Goal: Book appointment/travel/reservation

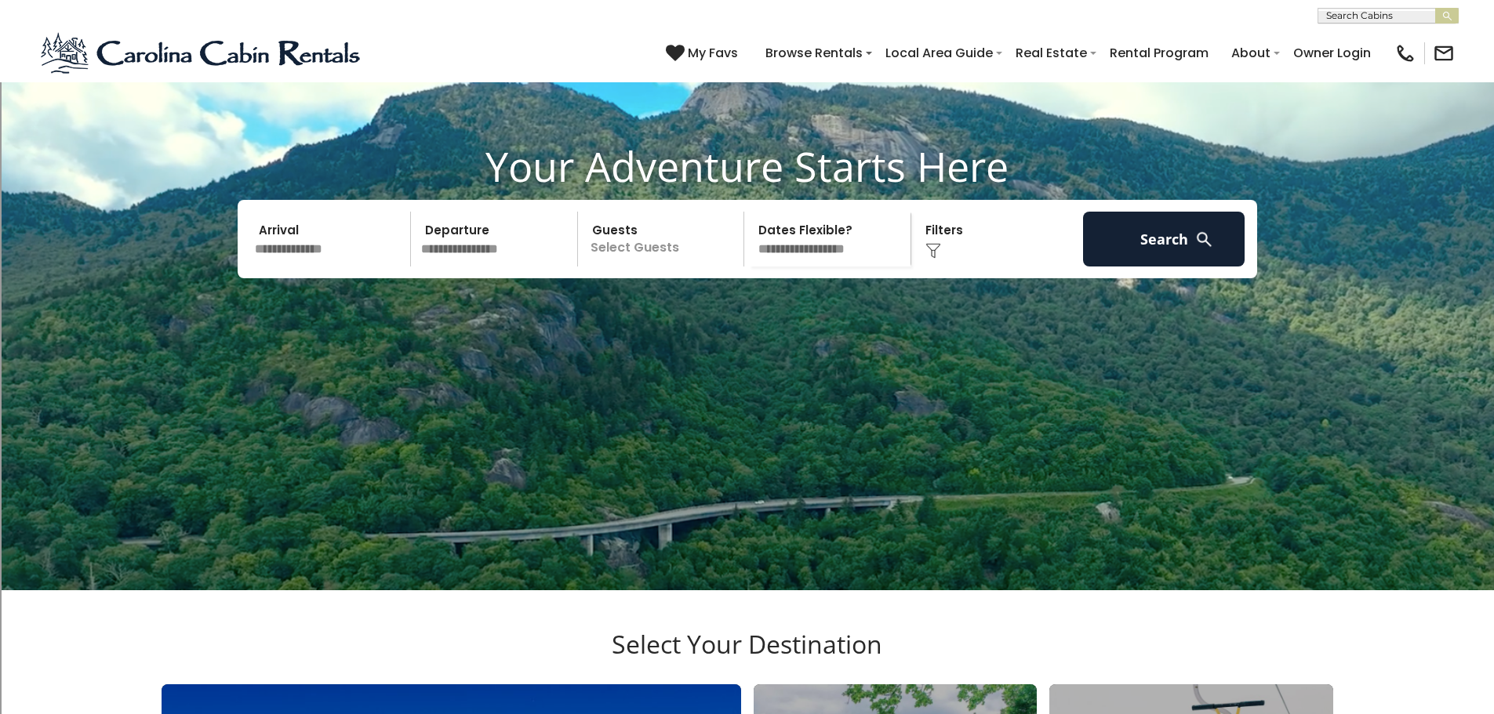
click at [332, 267] on input "text" at bounding box center [330, 239] width 162 height 55
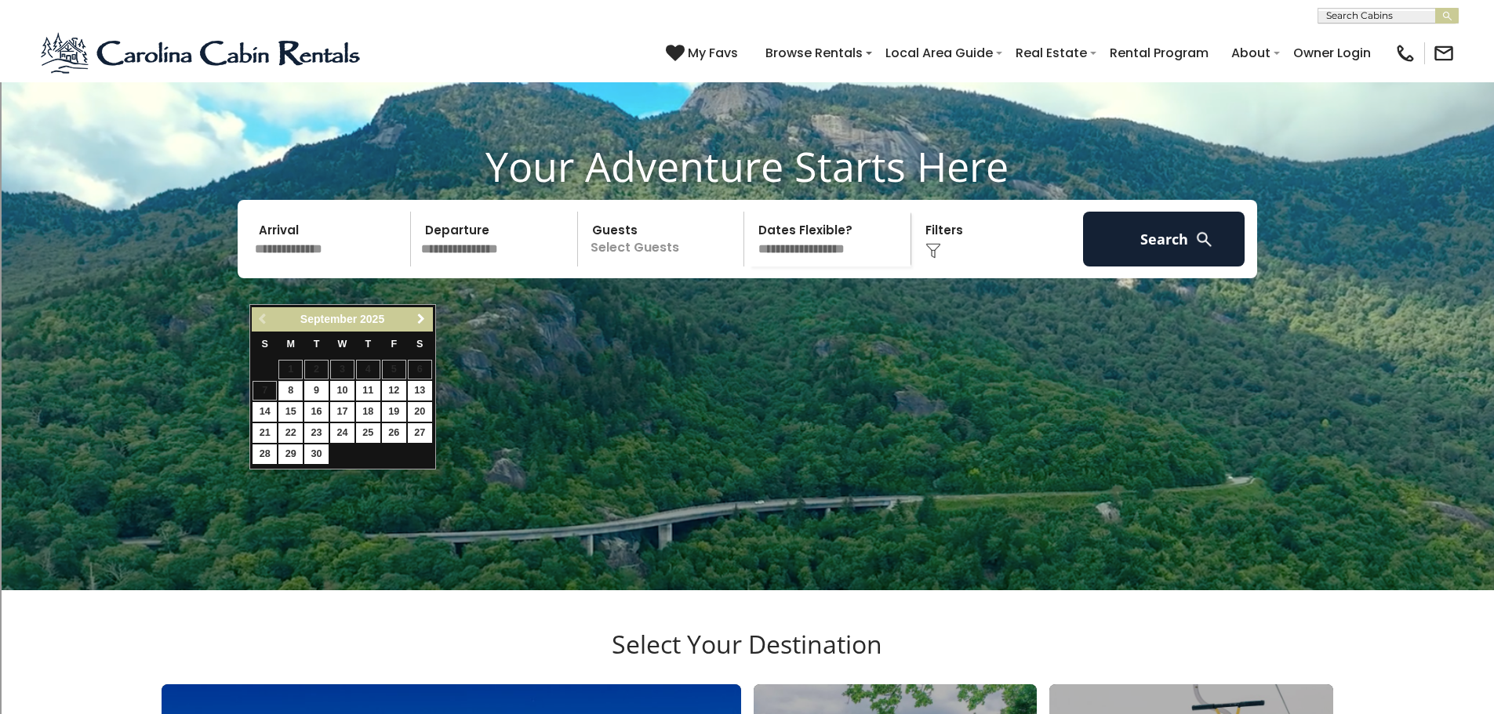
click at [417, 315] on span "Next" at bounding box center [421, 319] width 13 height 13
click at [263, 411] on link "12" at bounding box center [264, 412] width 24 height 20
type input "********"
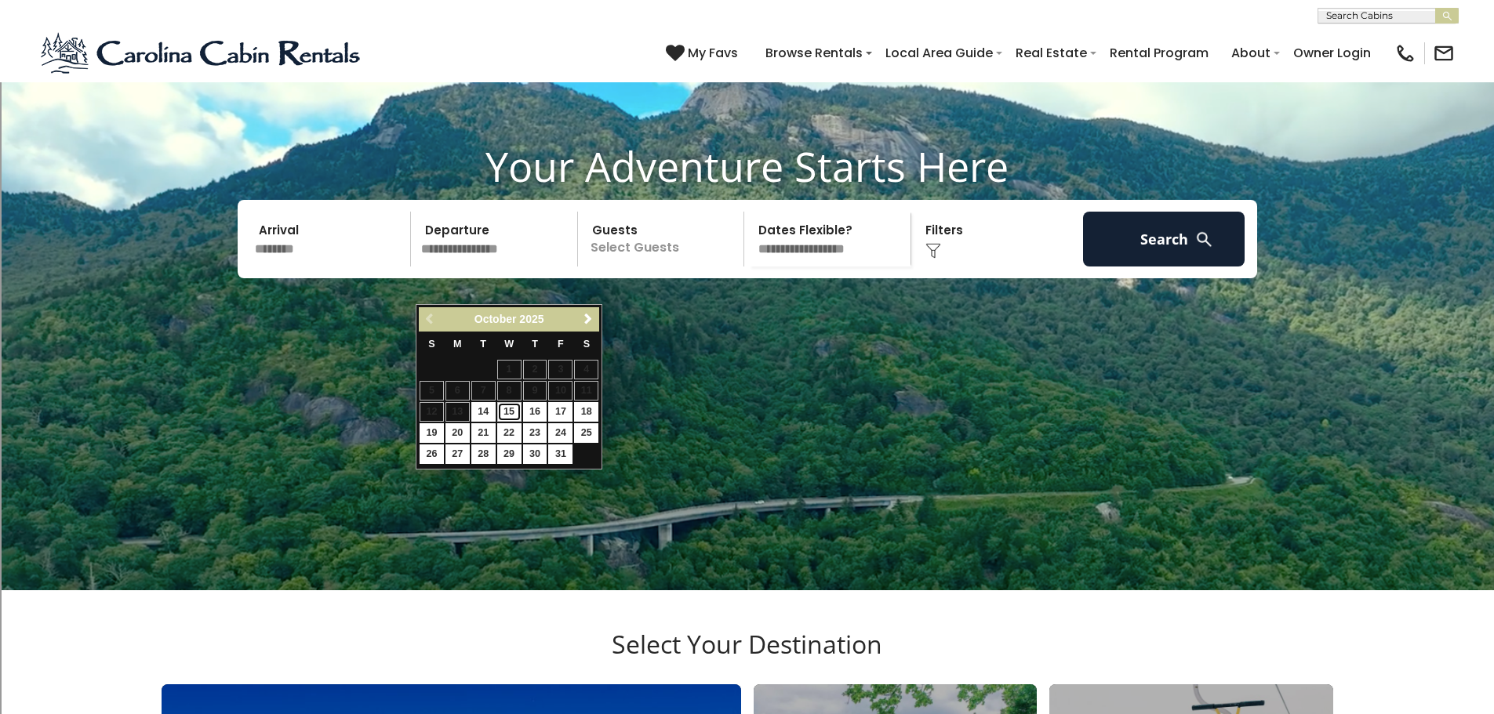
click at [503, 412] on link "15" at bounding box center [509, 412] width 24 height 20
type input "********"
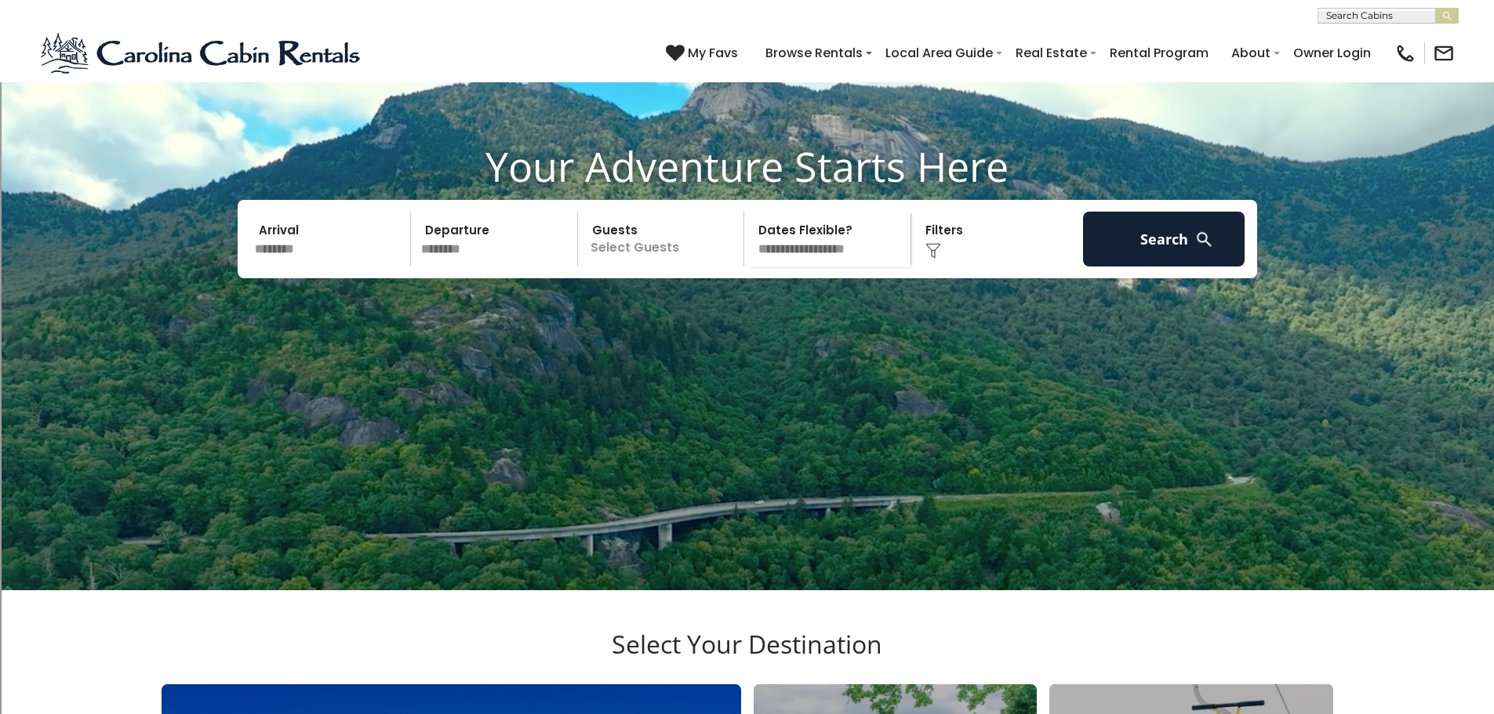
click at [666, 267] on p "Select Guests" at bounding box center [664, 239] width 162 height 55
click at [738, 311] on span "+" at bounding box center [738, 304] width 6 height 16
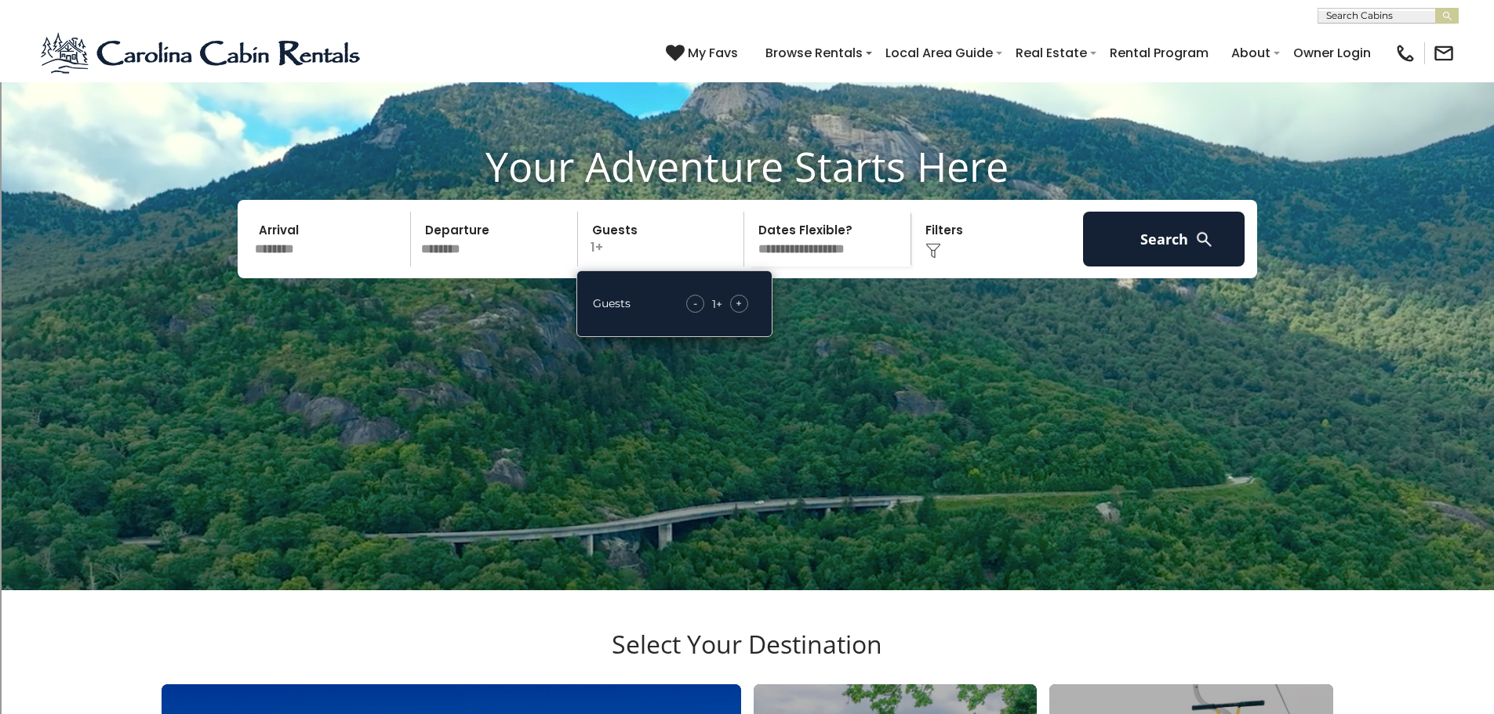
click at [737, 311] on span "+" at bounding box center [738, 304] width 6 height 16
click at [1118, 267] on button "Search" at bounding box center [1164, 239] width 162 height 55
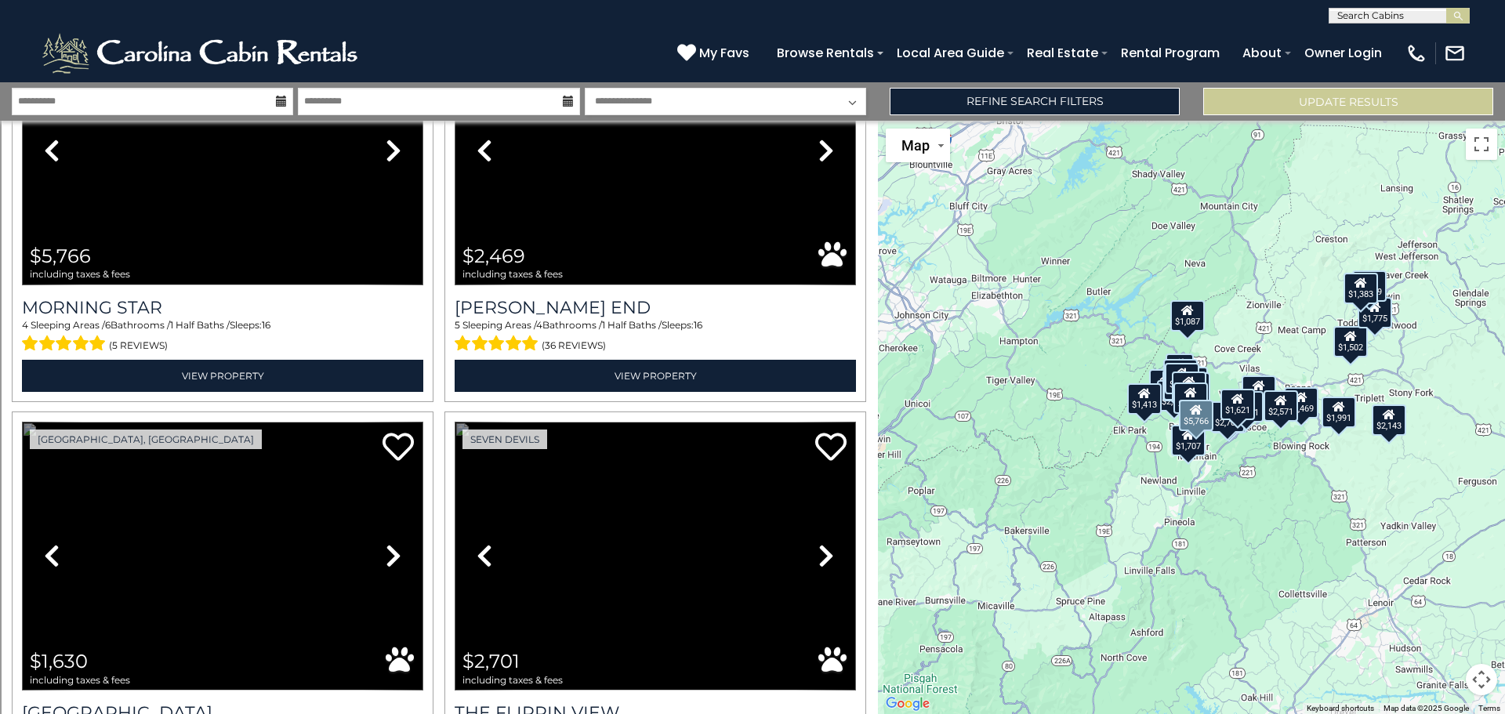
scroll to position [2195, 0]
